Goal: Transaction & Acquisition: Purchase product/service

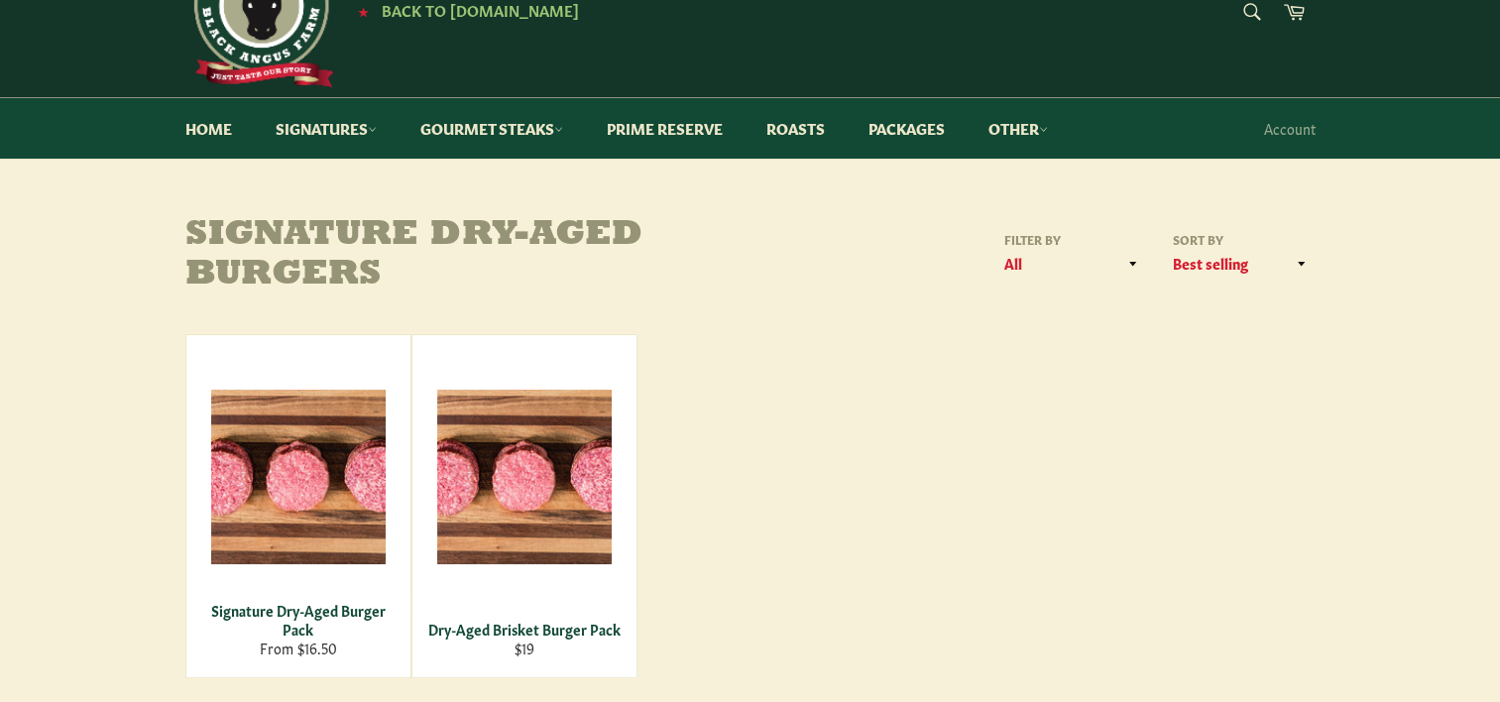
scroll to position [198, 0]
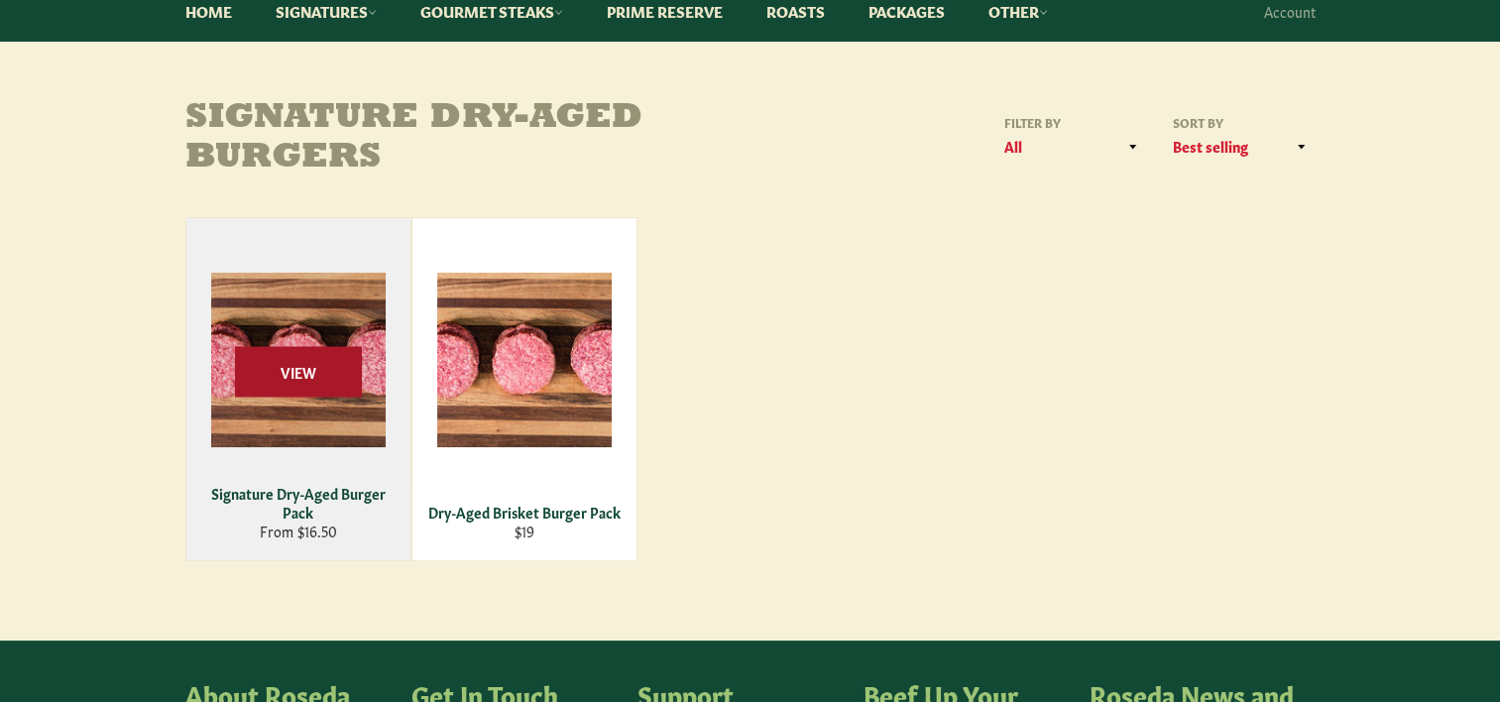
click at [312, 383] on span "View" at bounding box center [298, 371] width 127 height 51
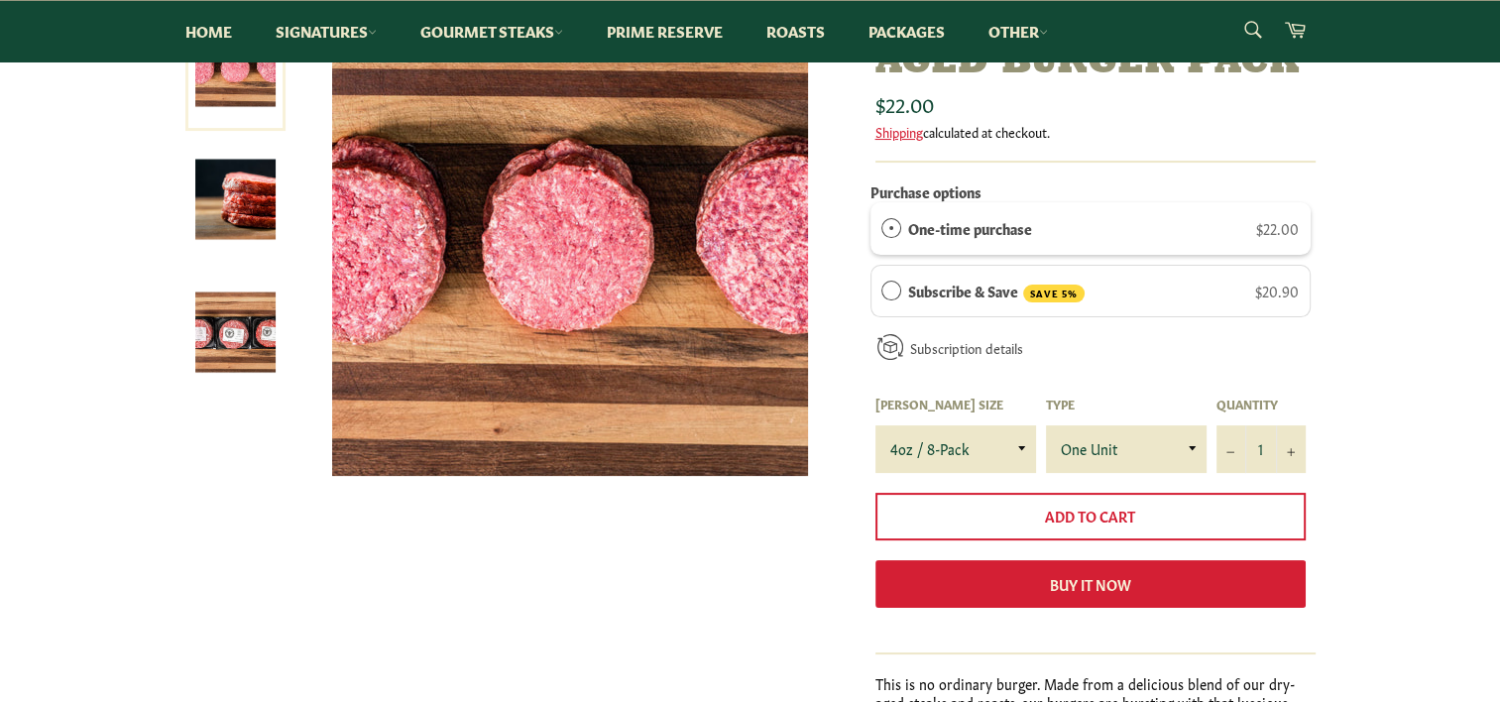
scroll to position [198, 0]
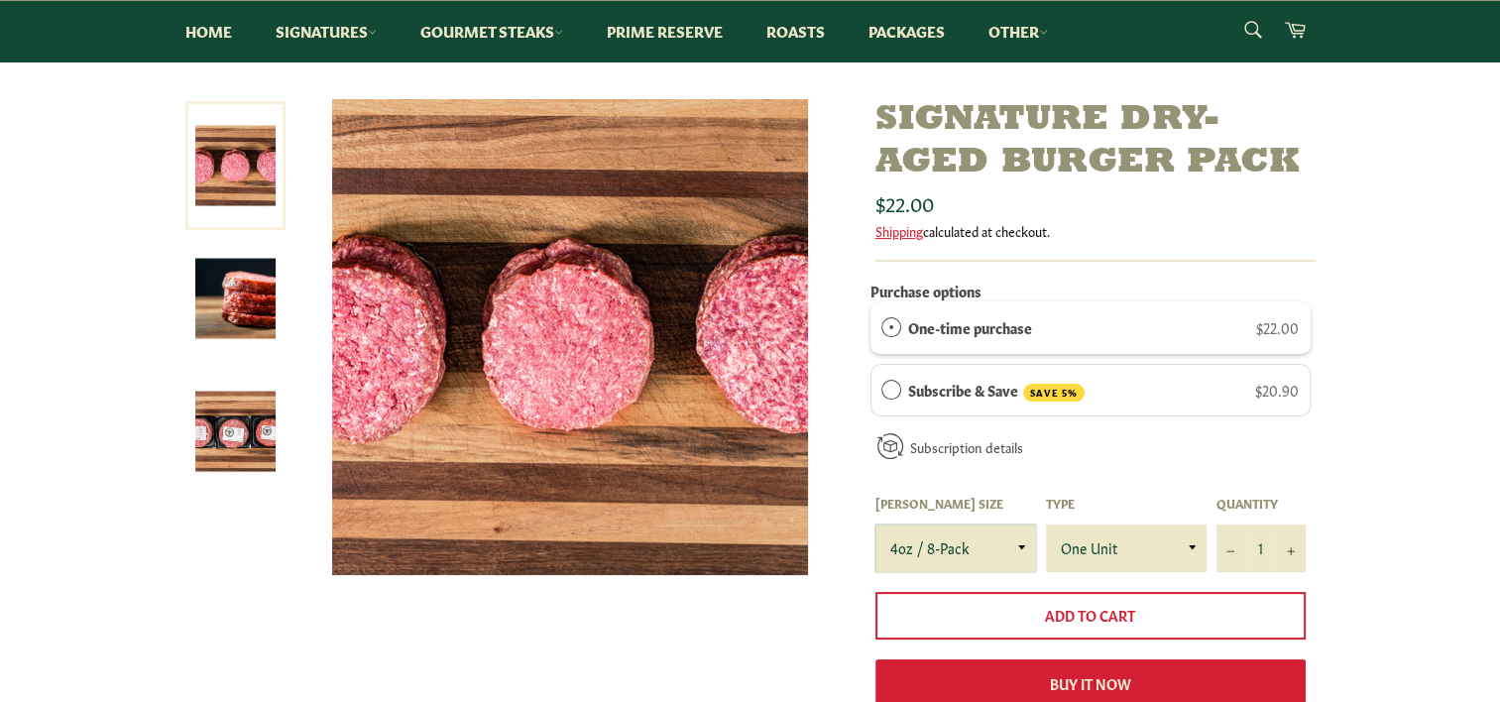
click at [1019, 542] on select "4oz / 8-Pack 6oz / 4-Pack 8oz / 4-Pack" at bounding box center [956, 549] width 161 height 48
select select "8oz / 4-Pack"
click at [876, 525] on select "4oz / 8-Pack 6oz / 4-Pack 8oz / 4-Pack" at bounding box center [956, 549] width 161 height 48
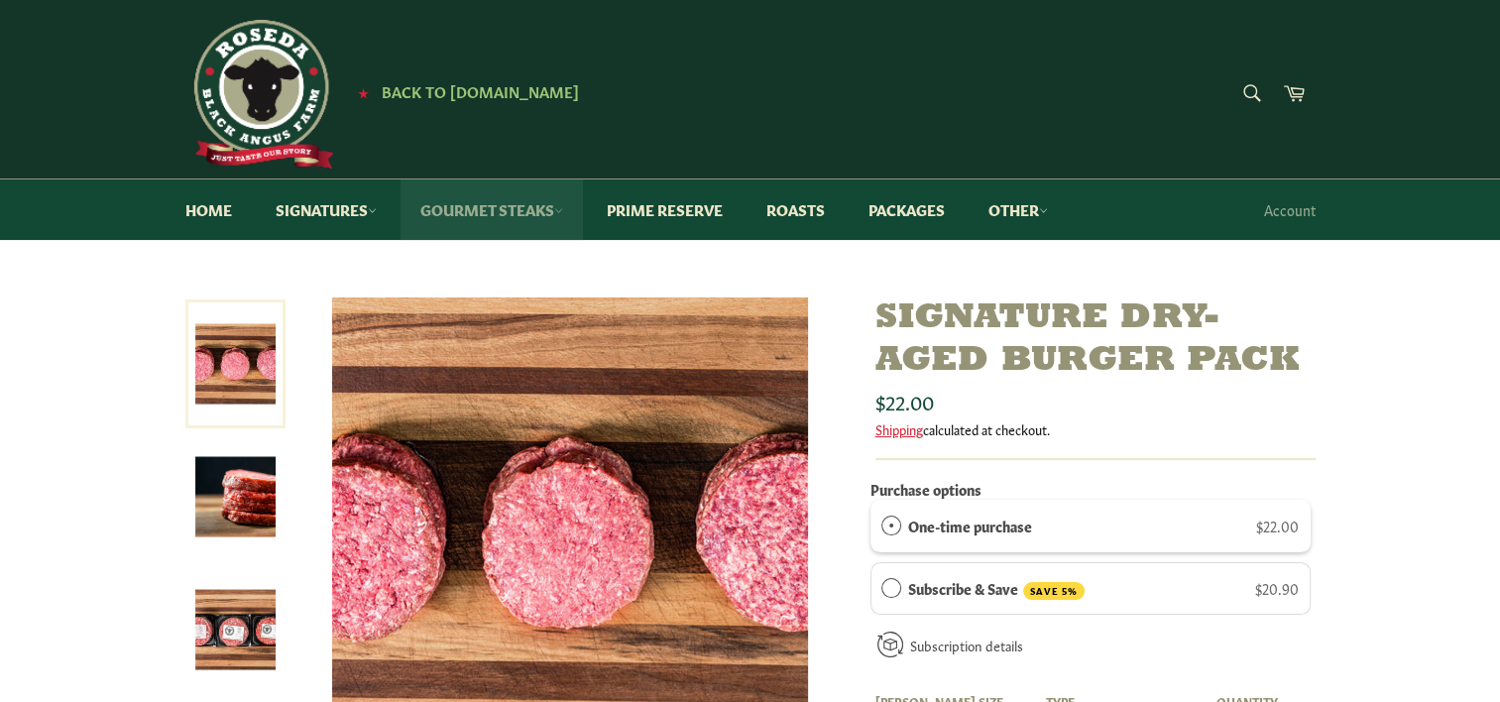
click at [547, 214] on link "Gourmet Steaks" at bounding box center [492, 209] width 182 height 60
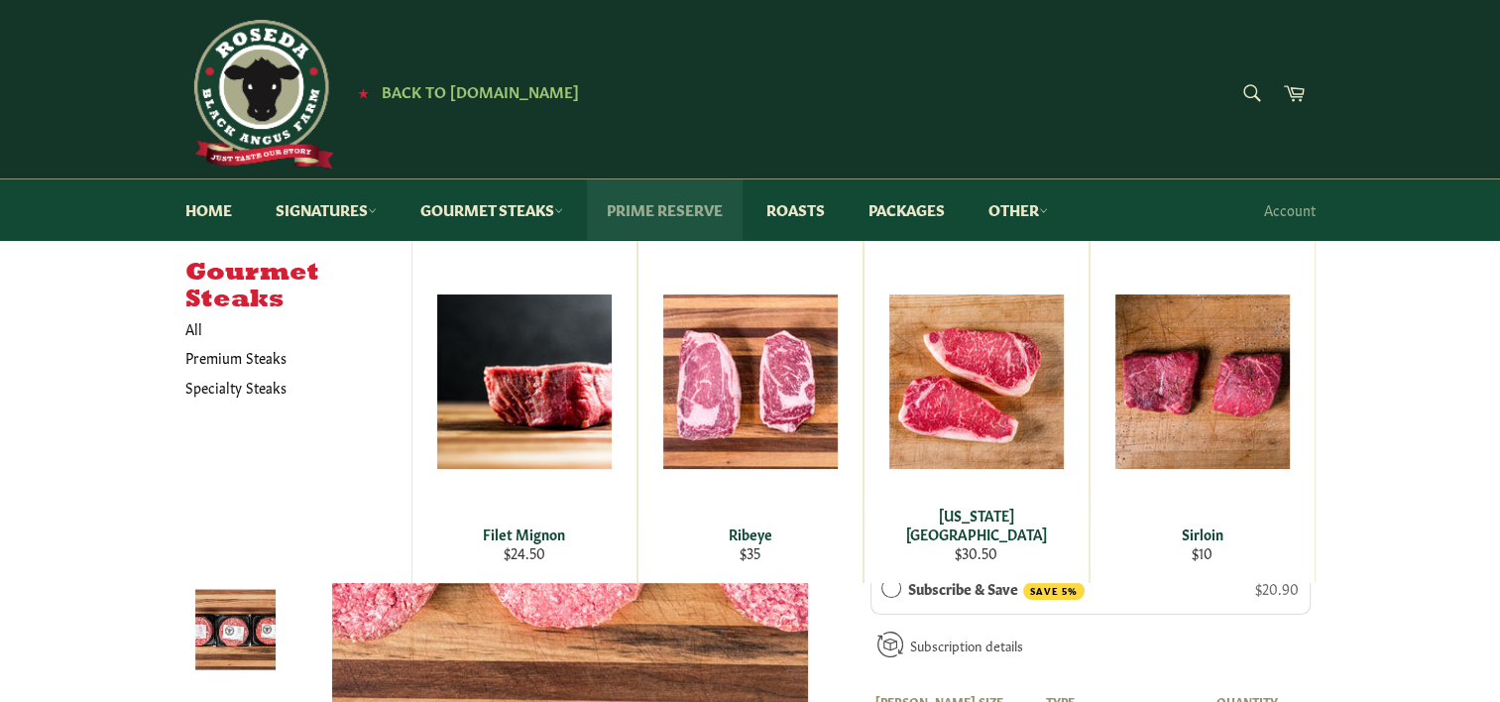
click at [700, 211] on link "Prime Reserve" at bounding box center [665, 209] width 156 height 60
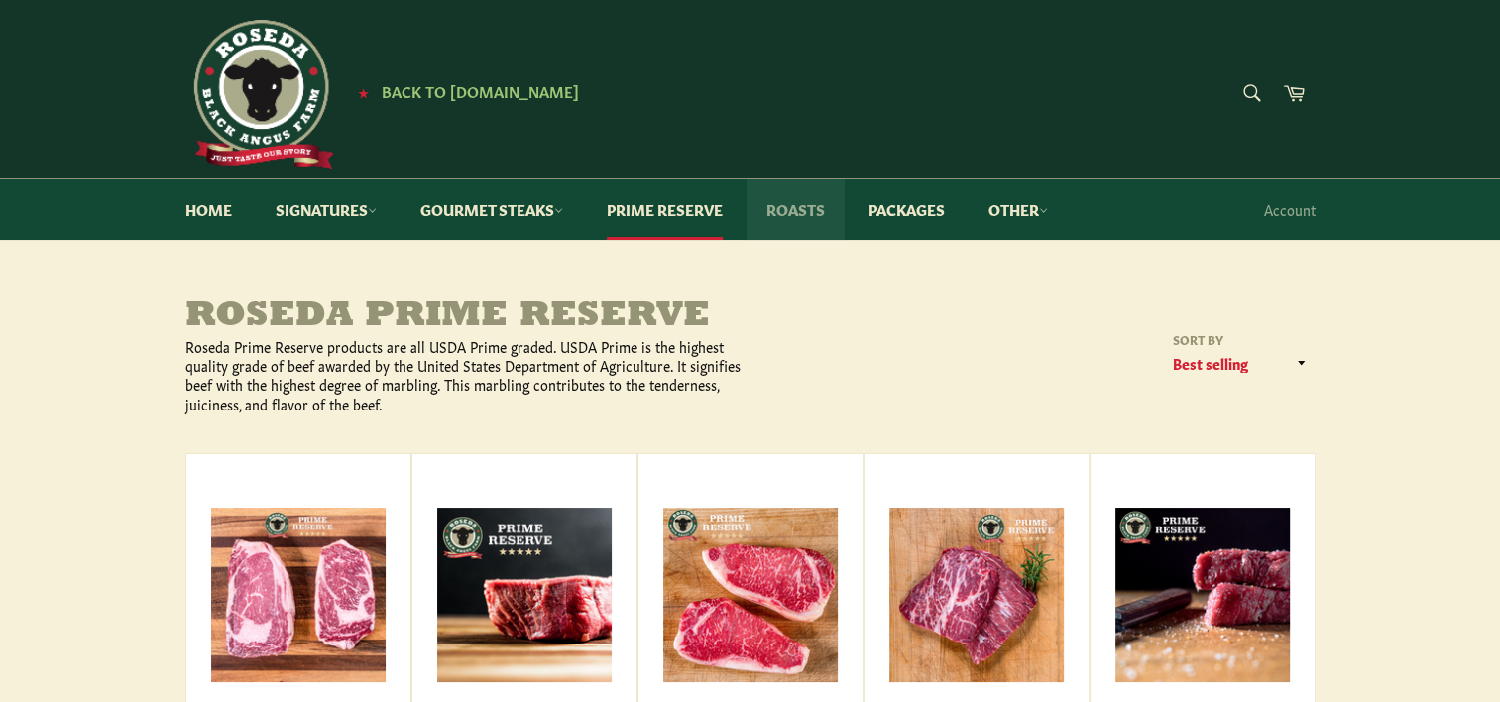
click at [804, 209] on link "Roasts" at bounding box center [796, 209] width 98 height 60
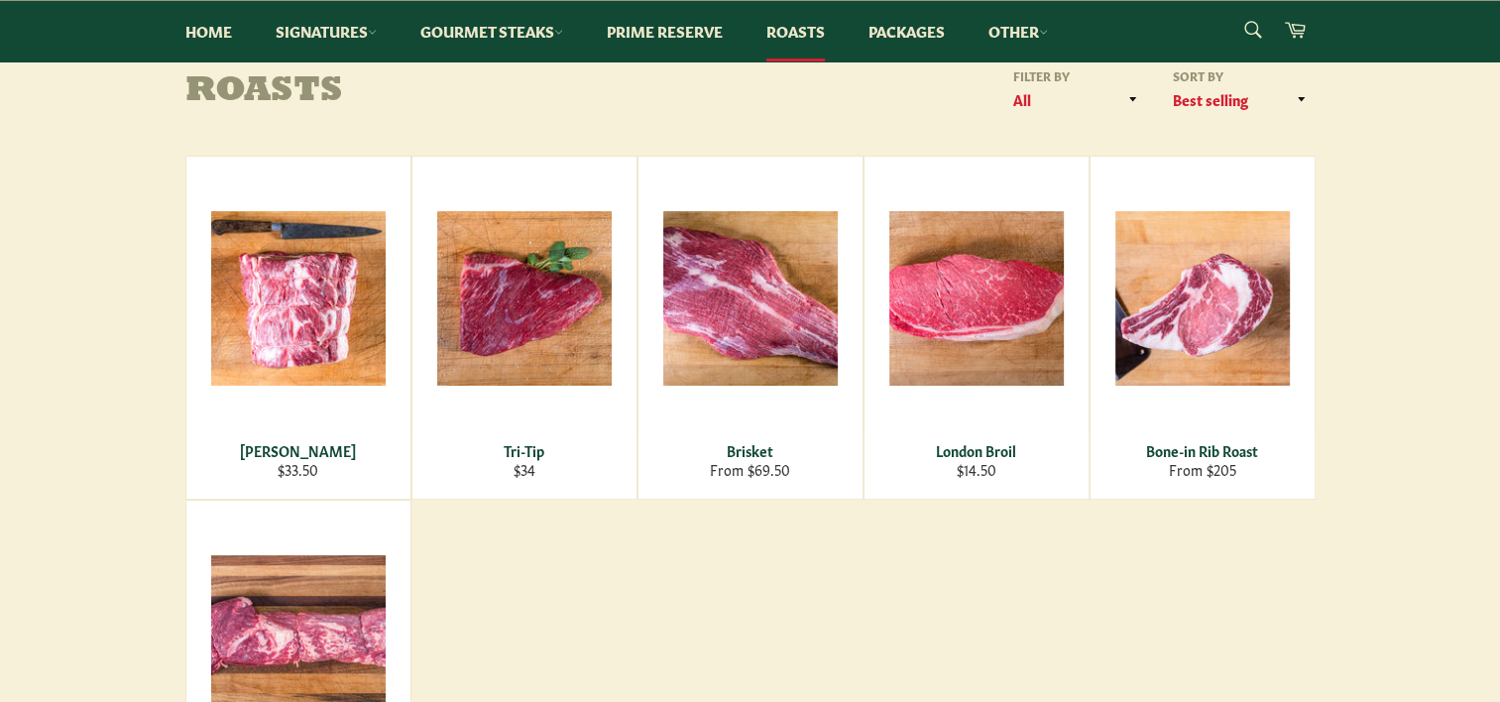
scroll to position [198, 0]
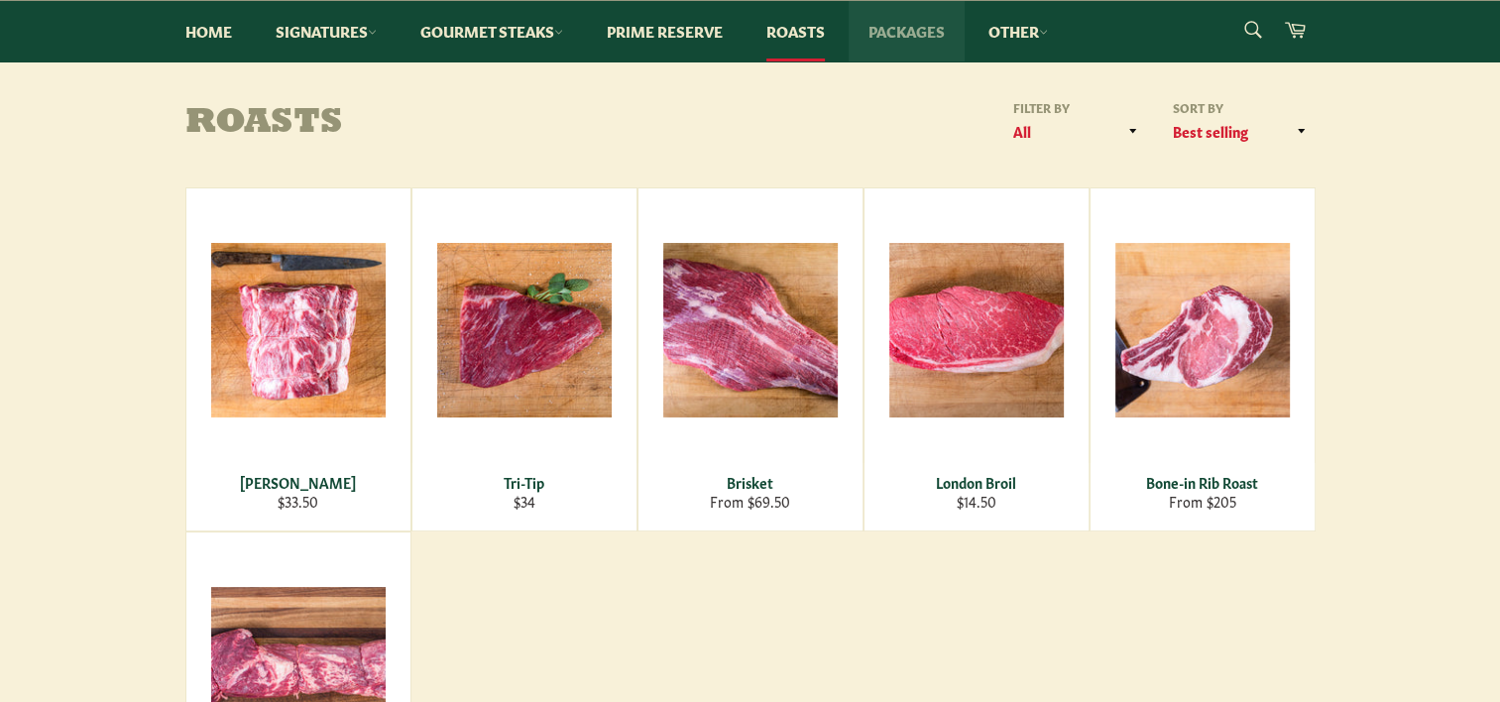
click at [923, 36] on link "Packages" at bounding box center [907, 31] width 116 height 60
